Goal: Task Accomplishment & Management: Manage account settings

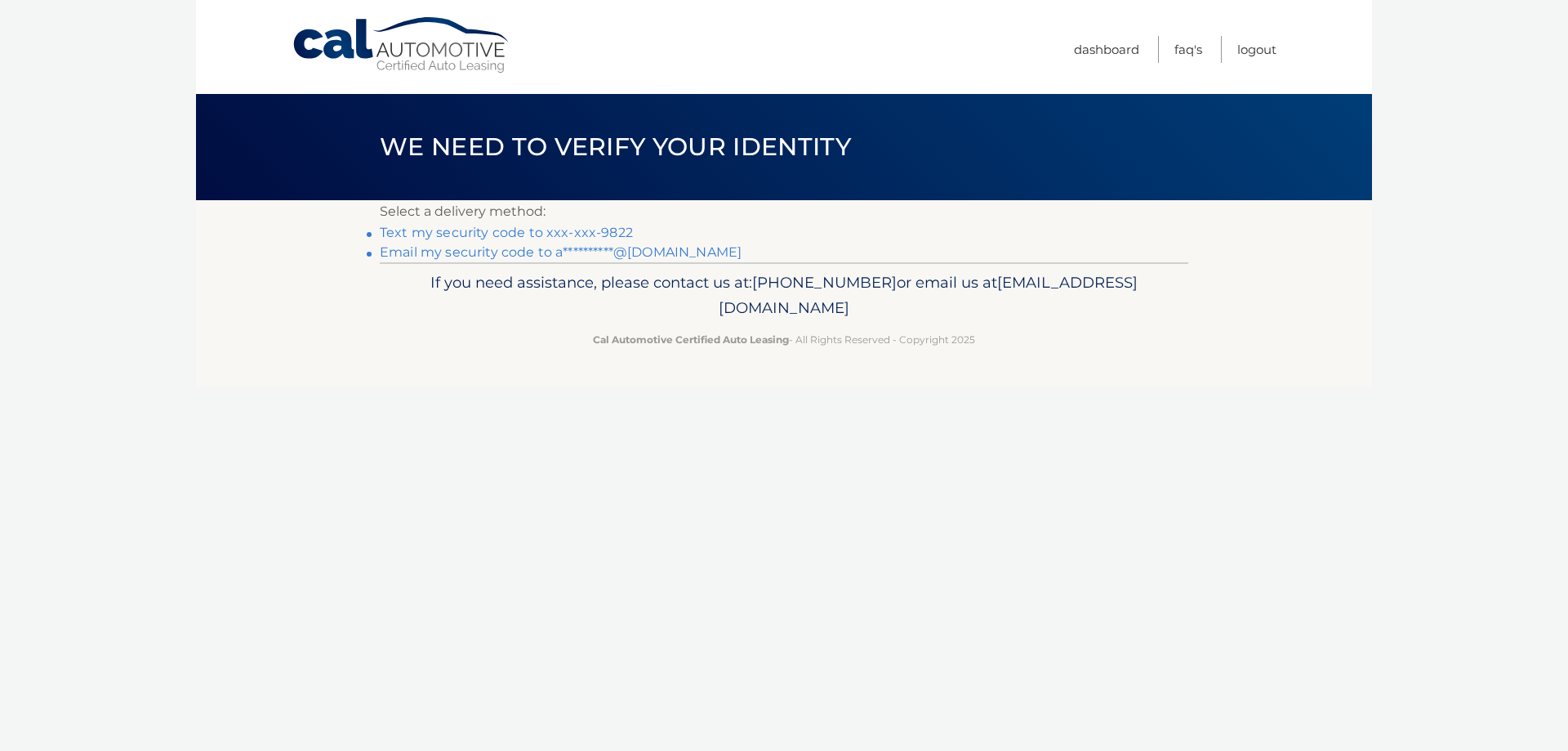
click at [598, 231] on link "Text my security code to xxx-xxx-9822" at bounding box center [506, 233] width 253 height 16
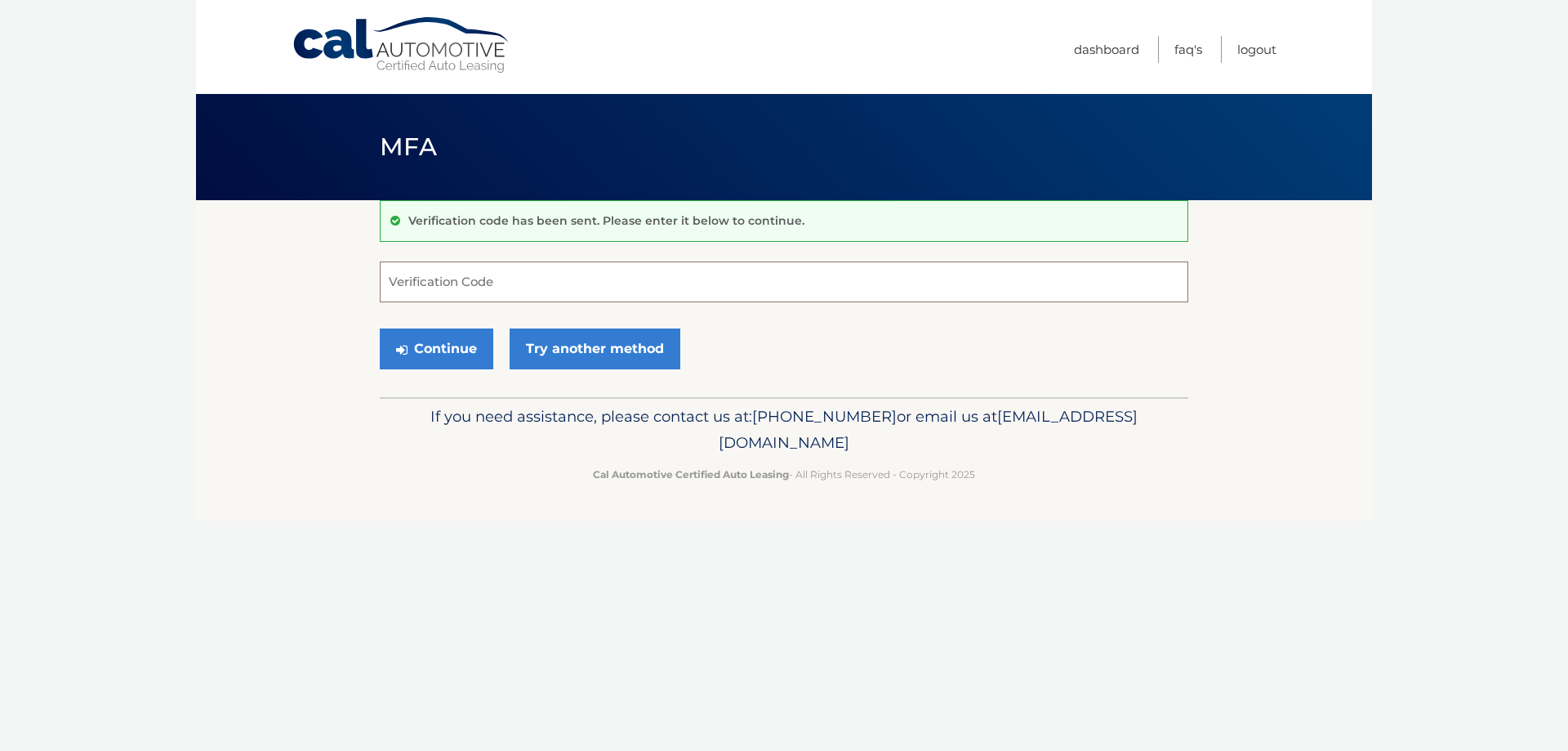
click at [503, 280] on input "Verification Code" at bounding box center [784, 281] width 809 height 41
type input "462505"
click at [437, 349] on button "Continue" at bounding box center [436, 349] width 113 height 41
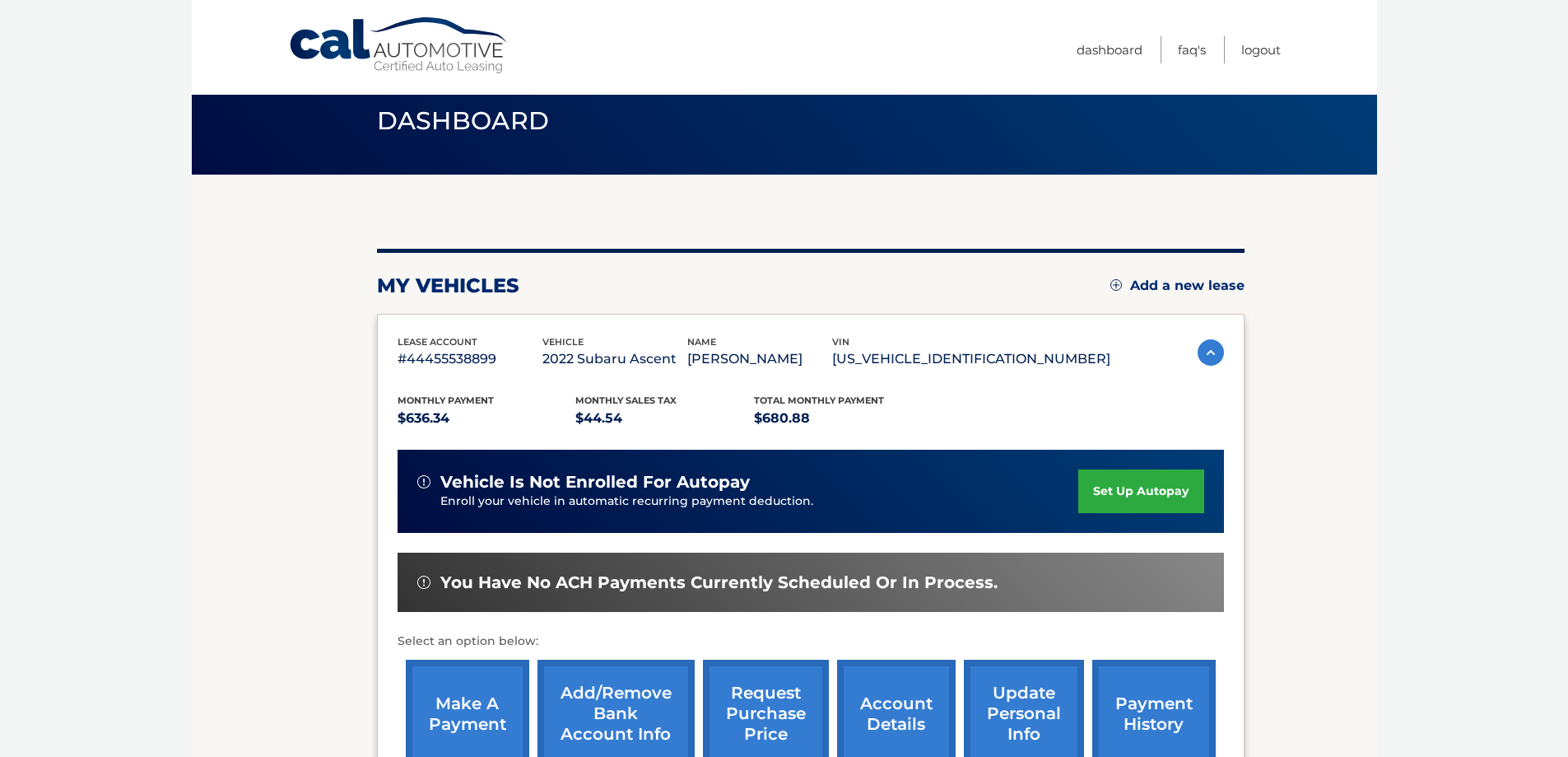
scroll to position [242, 0]
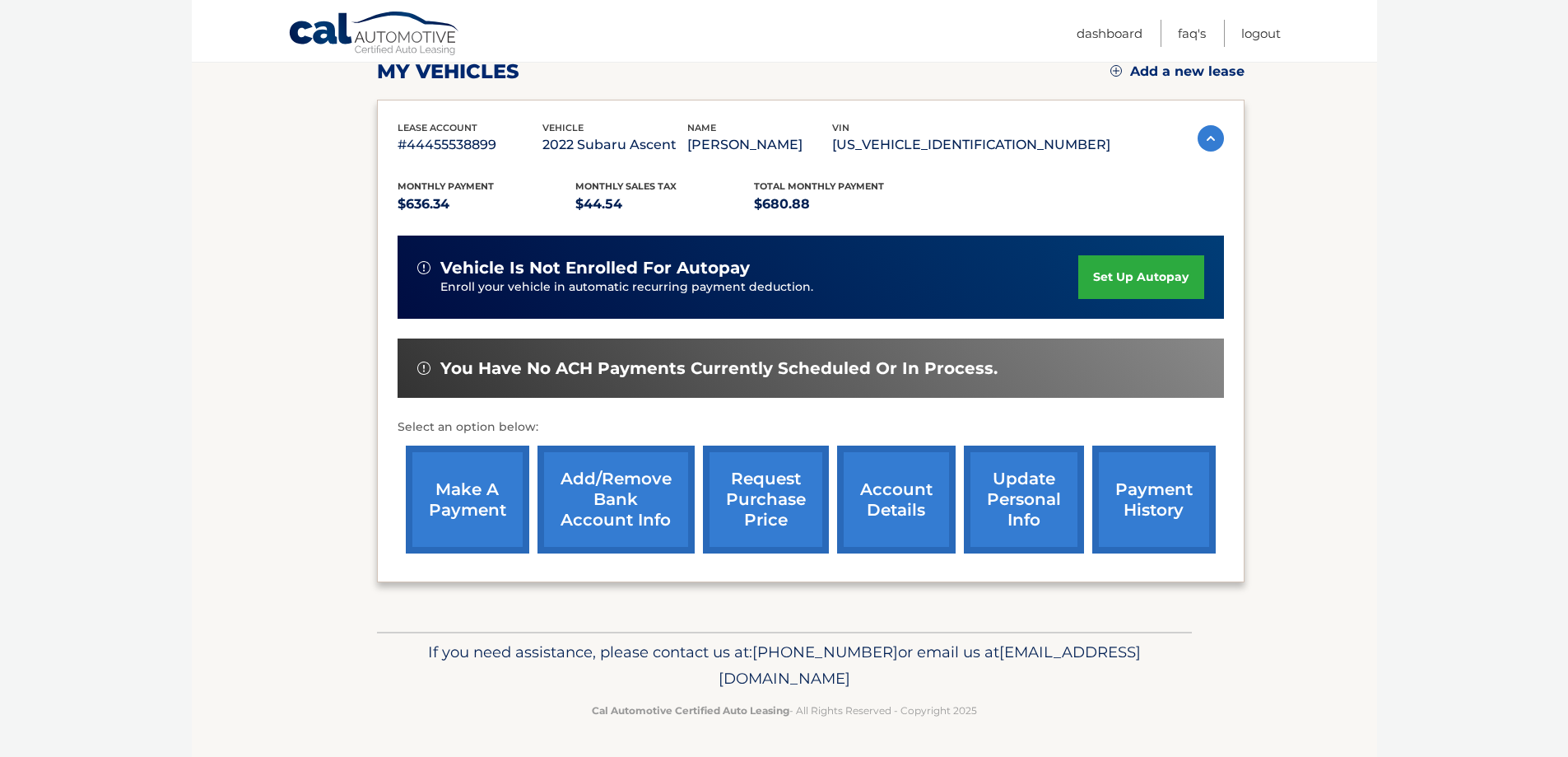
click at [459, 508] on link "make a payment" at bounding box center [467, 500] width 123 height 108
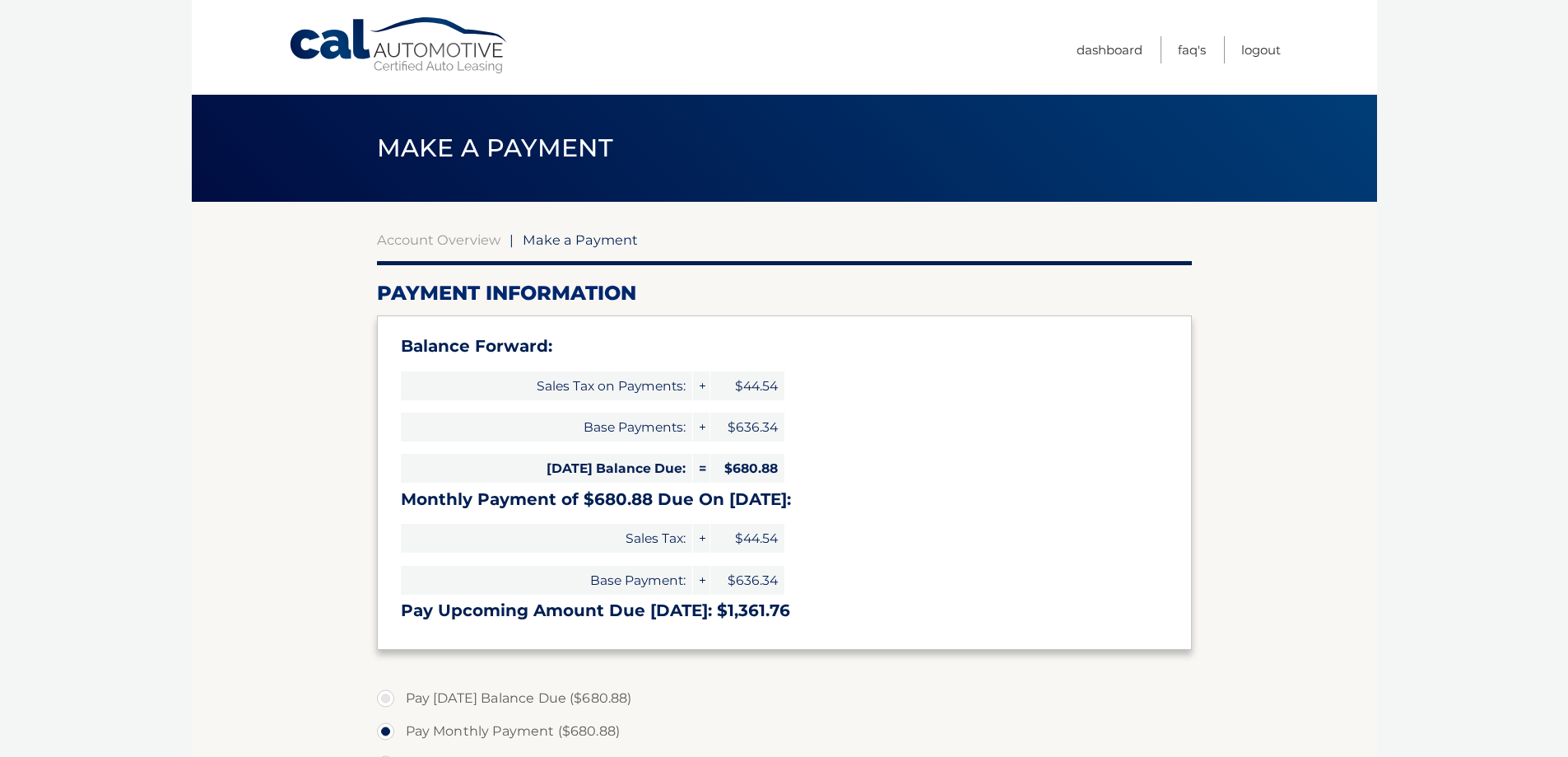
select select "ZjM3Zjg5YjQtYjNlZC00MGFiLWE5MjgtODkzMjBhYjZiMDkz"
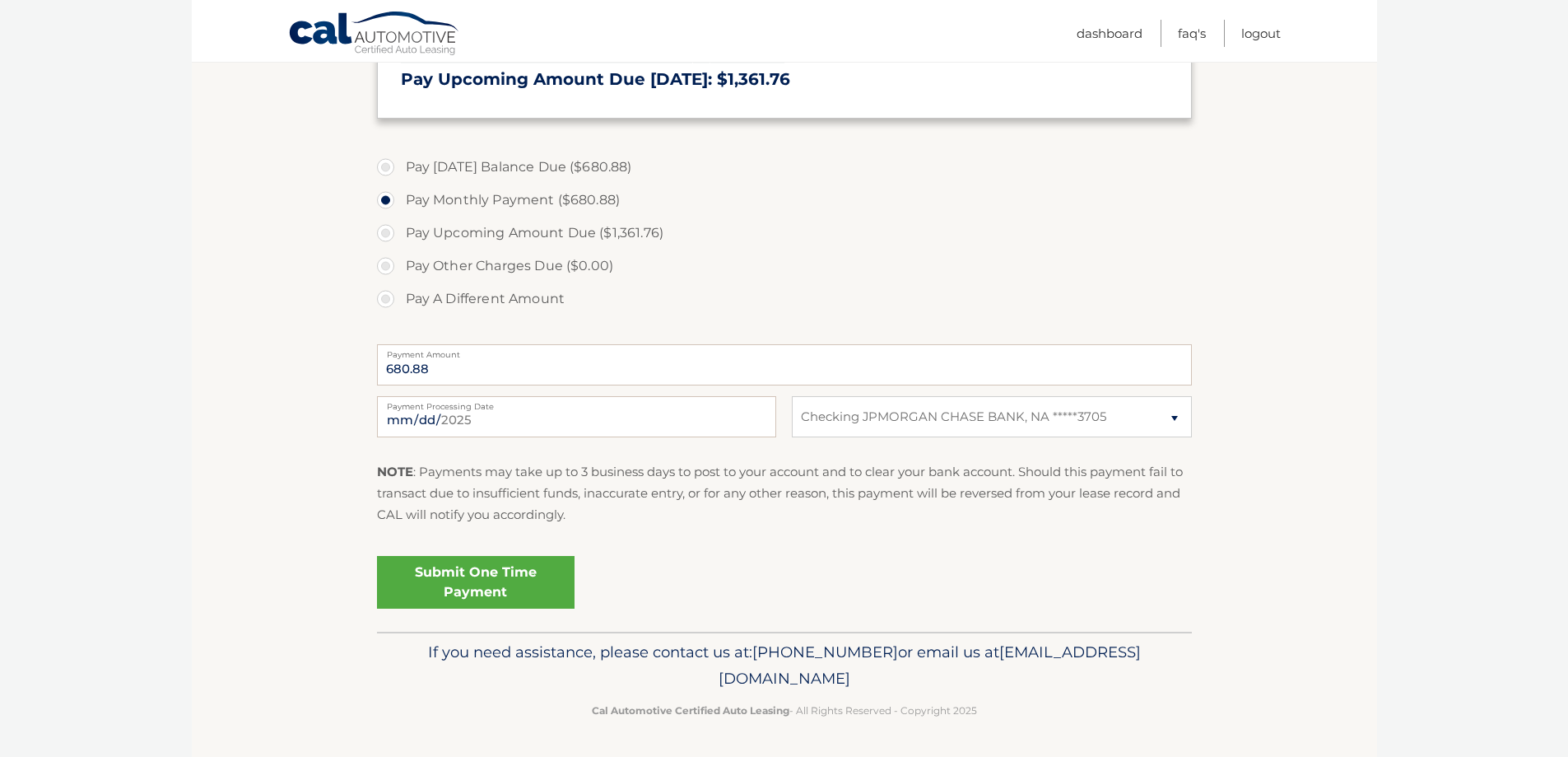
click at [481, 580] on link "Submit One Time Payment" at bounding box center [476, 582] width 197 height 53
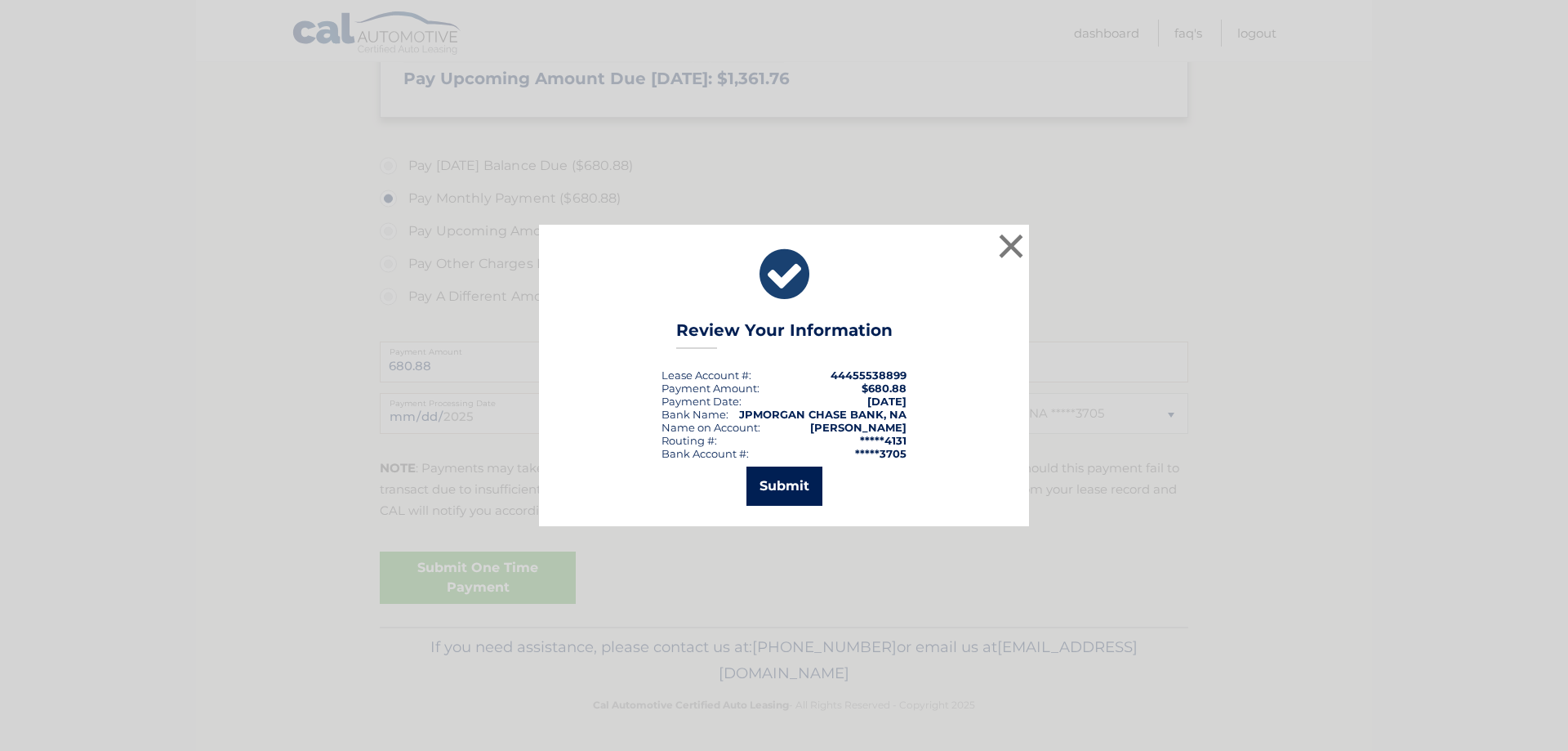
click at [784, 489] on button "Submit" at bounding box center [784, 486] width 76 height 39
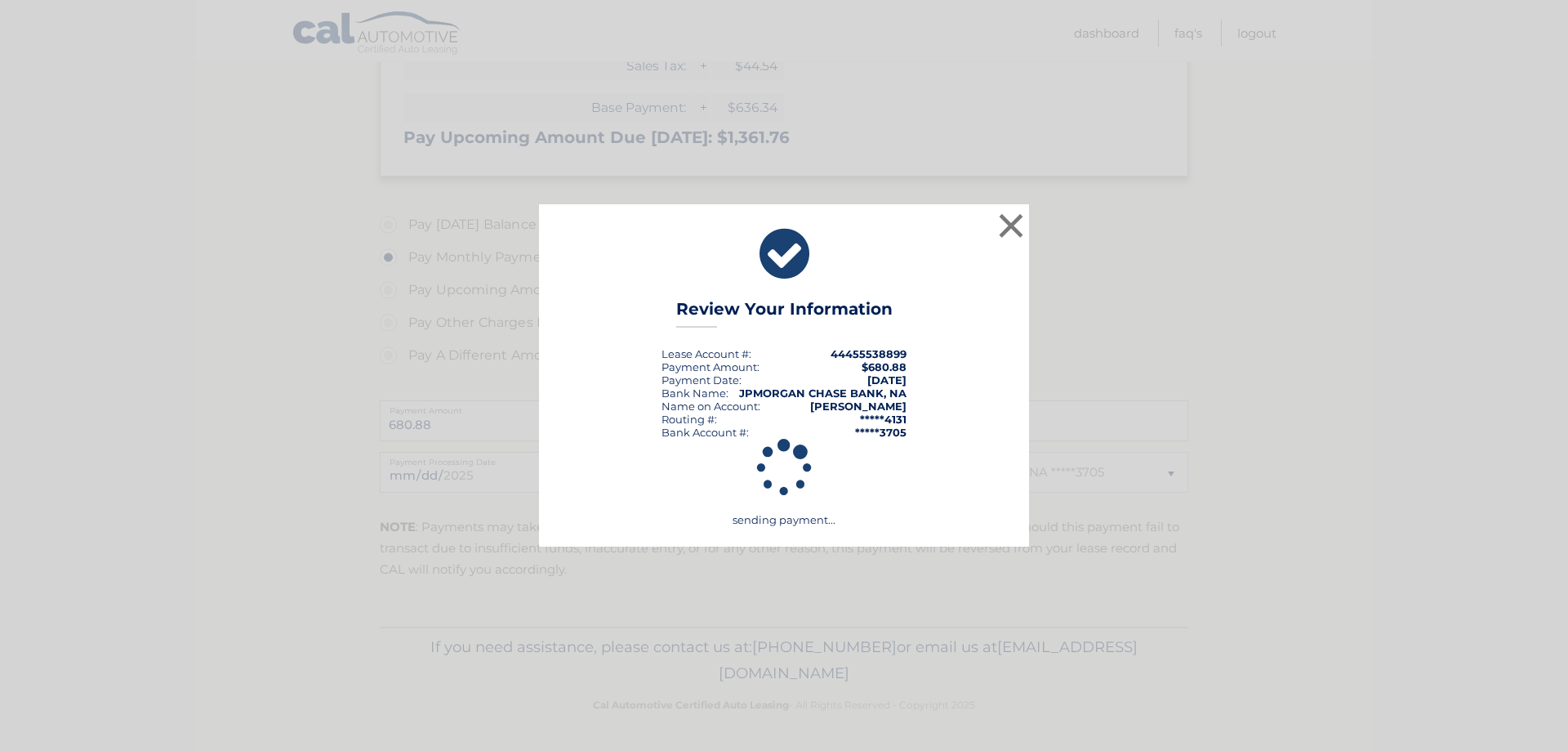
scroll to position [469, 0]
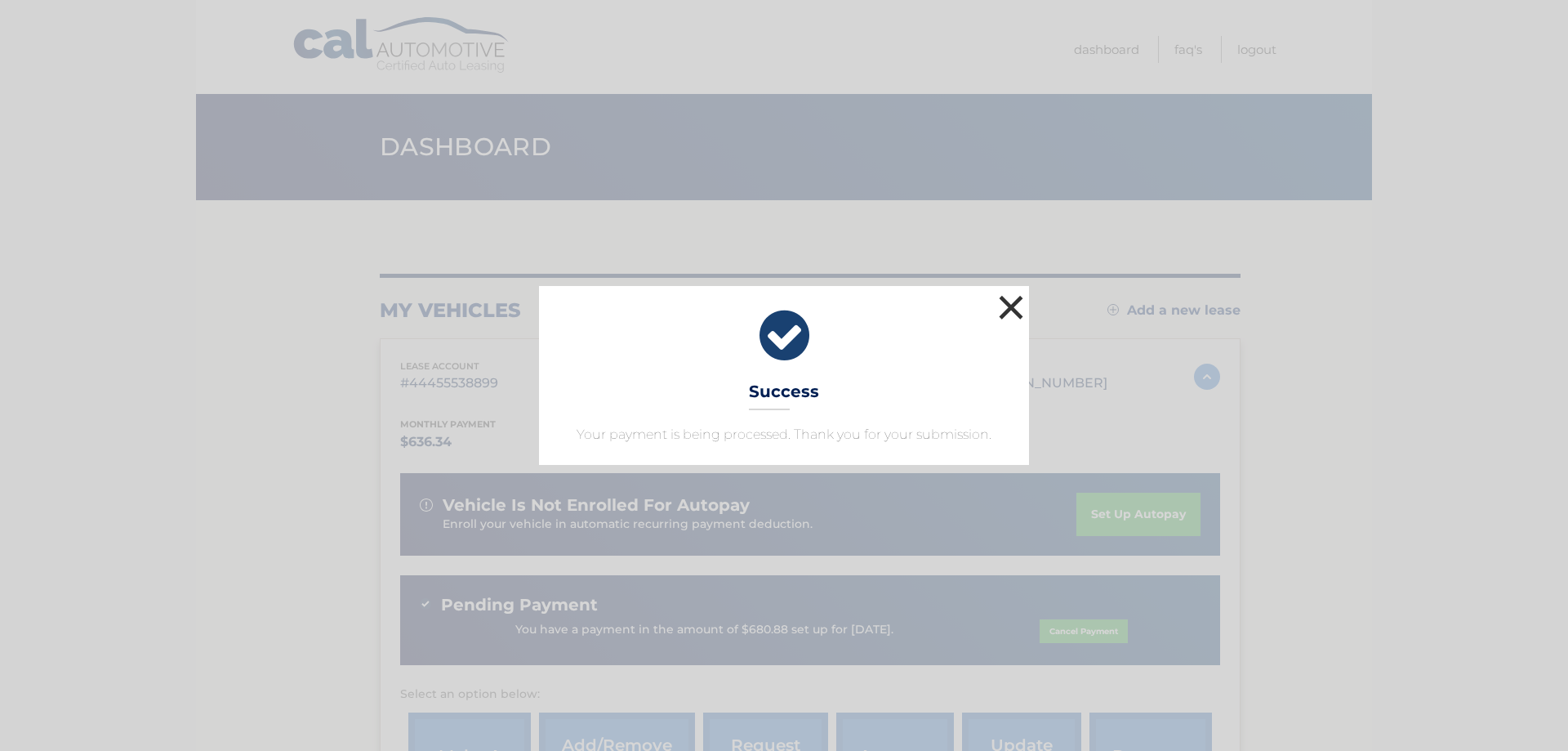
click at [1006, 303] on button "×" at bounding box center [1011, 308] width 33 height 33
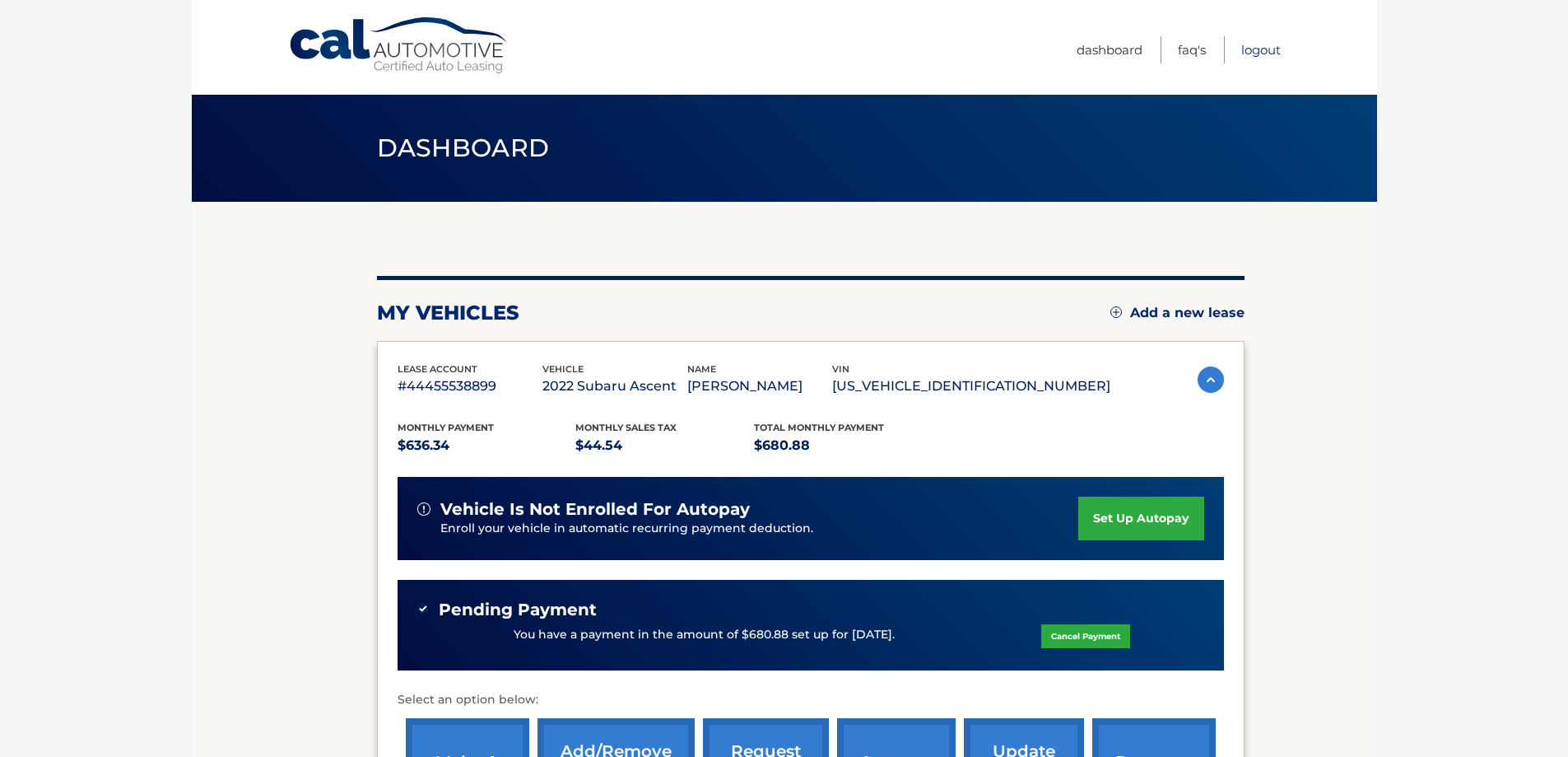
click at [1253, 45] on link "Logout" at bounding box center [1261, 50] width 39 height 27
